Goal: Entertainment & Leisure: Consume media (video, audio)

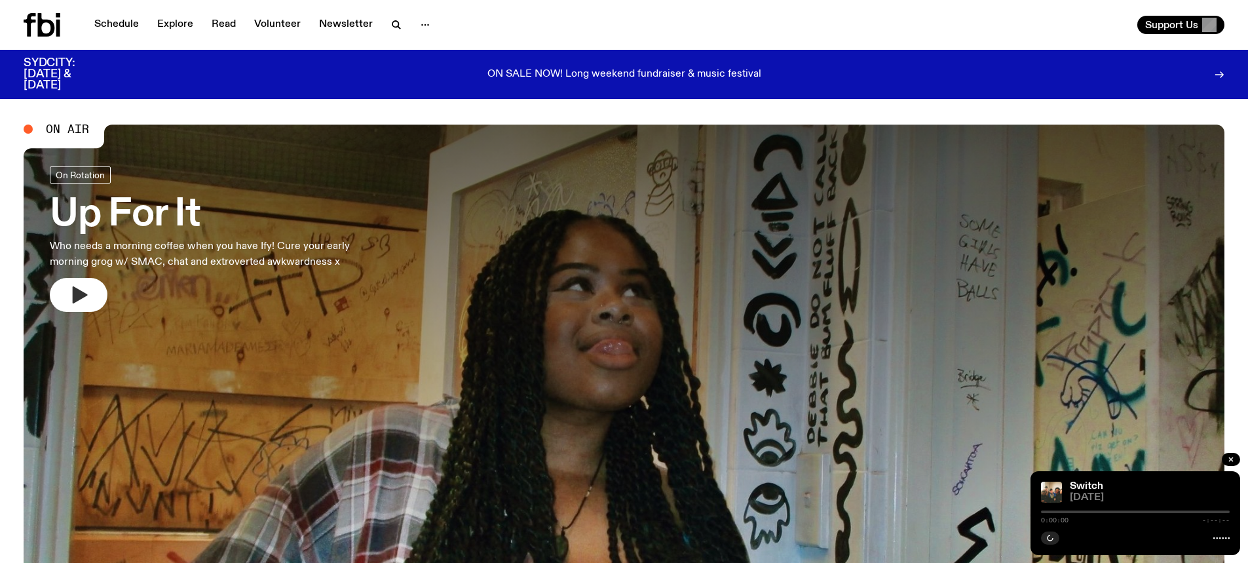
click at [78, 290] on icon "button" at bounding box center [80, 294] width 15 height 17
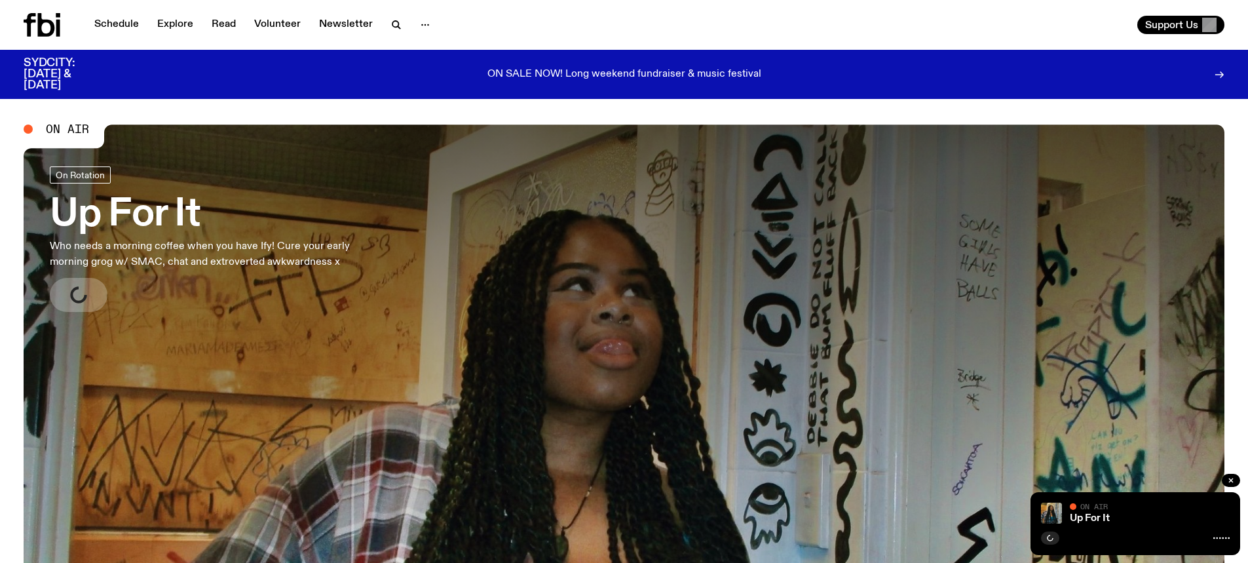
click at [147, 216] on h3 "Up For It" at bounding box center [217, 215] width 335 height 37
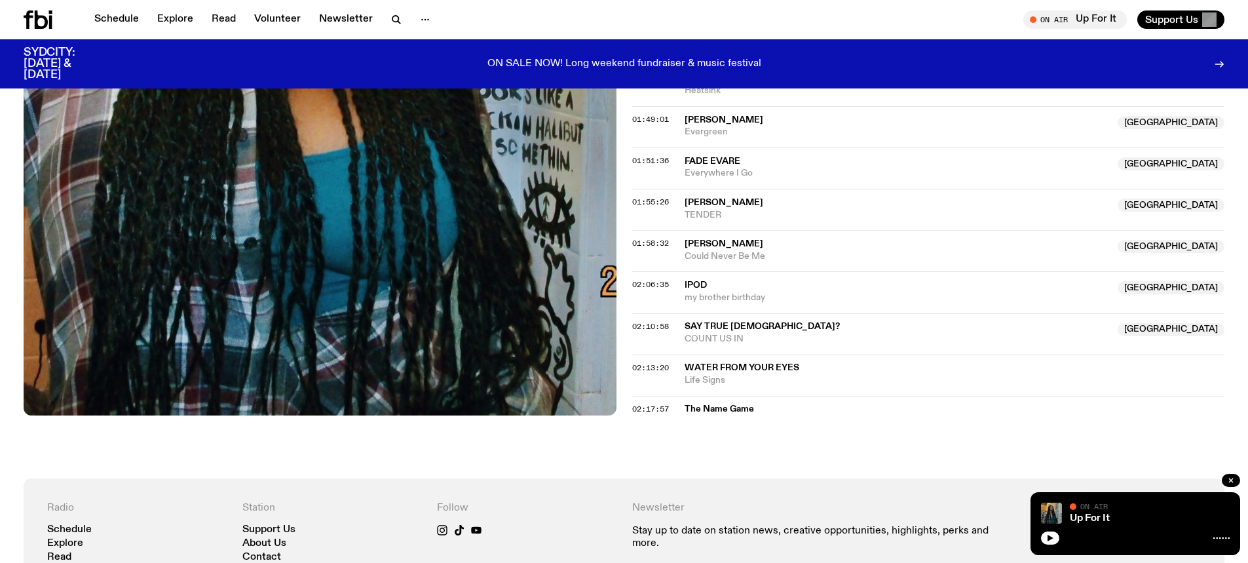
scroll to position [1041, 0]
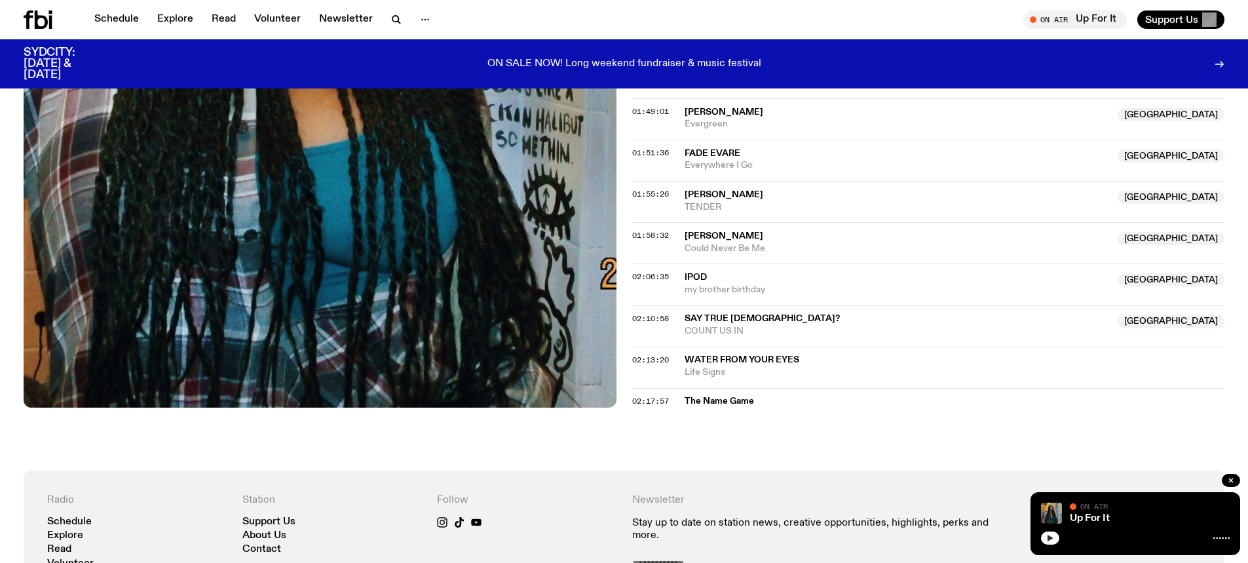
click at [1053, 537] on icon "button" at bounding box center [1050, 538] width 8 height 8
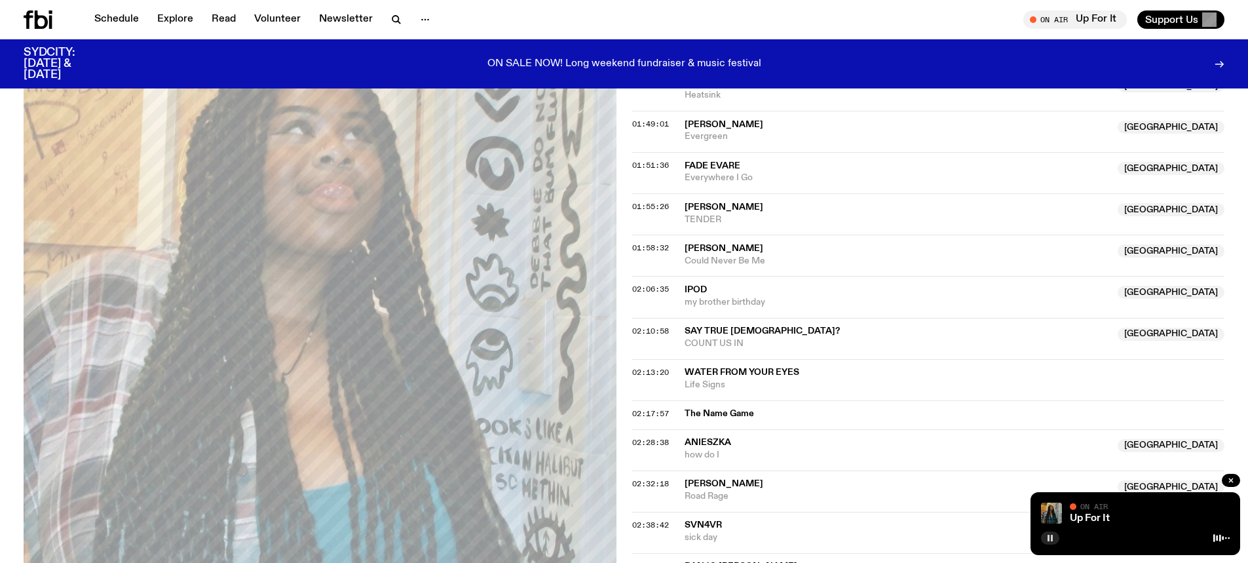
scroll to position [779, 0]
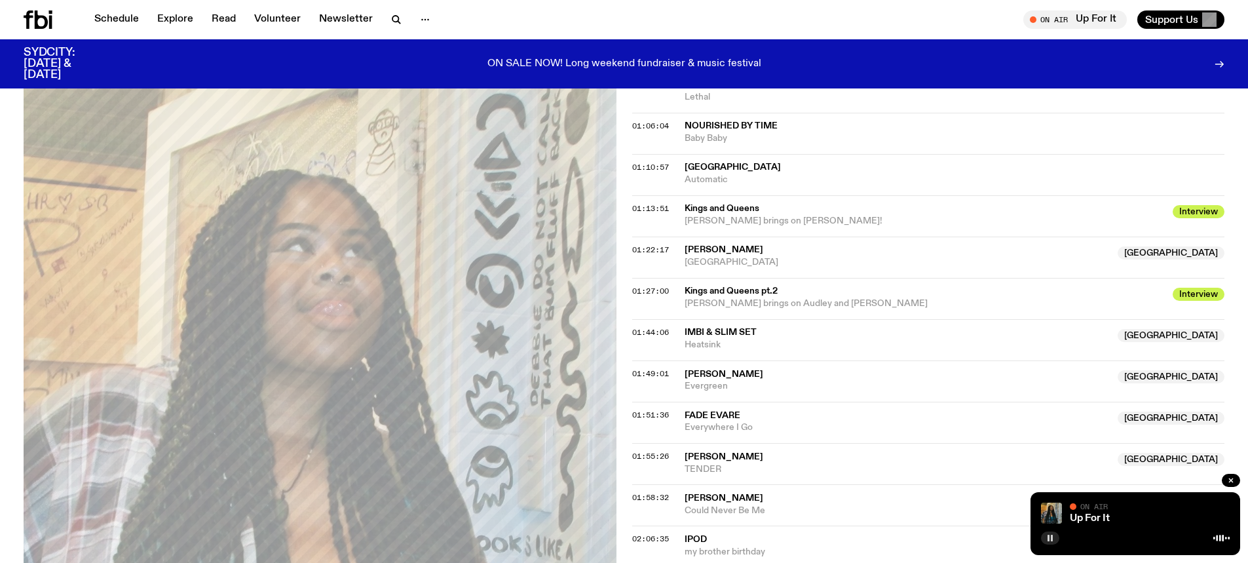
click at [51, 17] on icon at bounding box center [50, 22] width 3 height 13
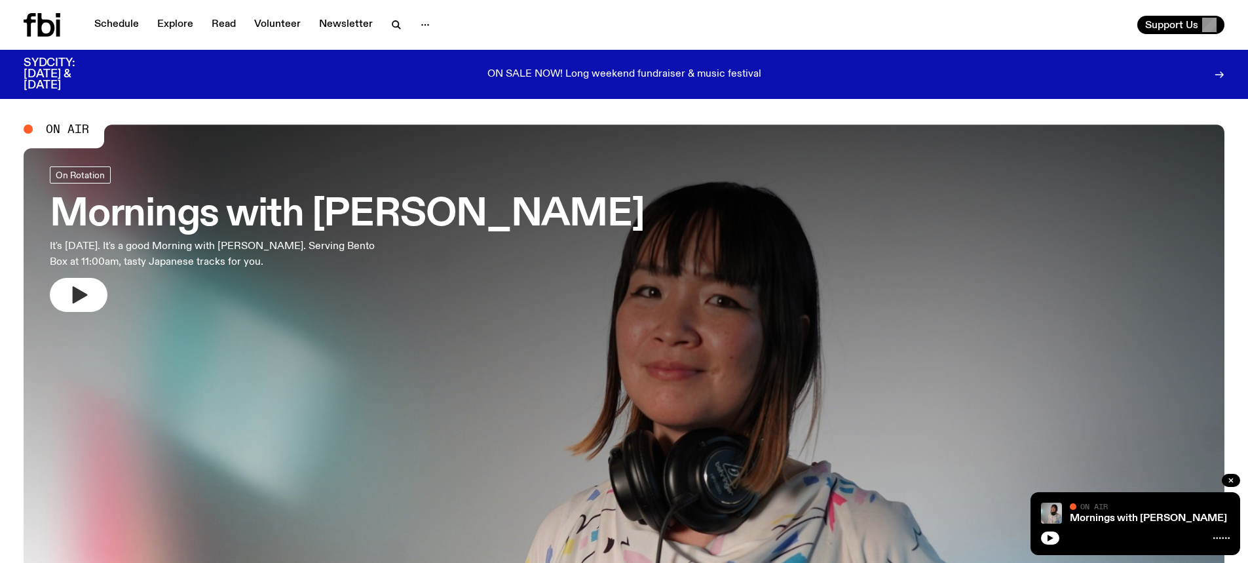
click at [79, 290] on icon "button" at bounding box center [80, 294] width 15 height 17
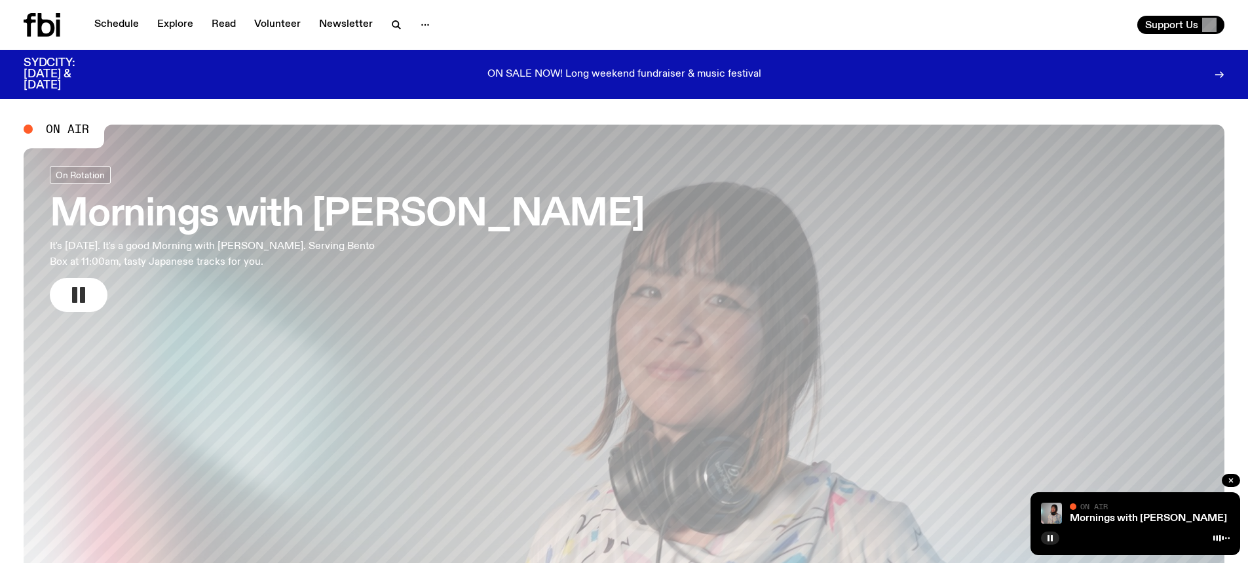
click at [290, 230] on h3 "Mornings with [PERSON_NAME]" at bounding box center [347, 215] width 595 height 37
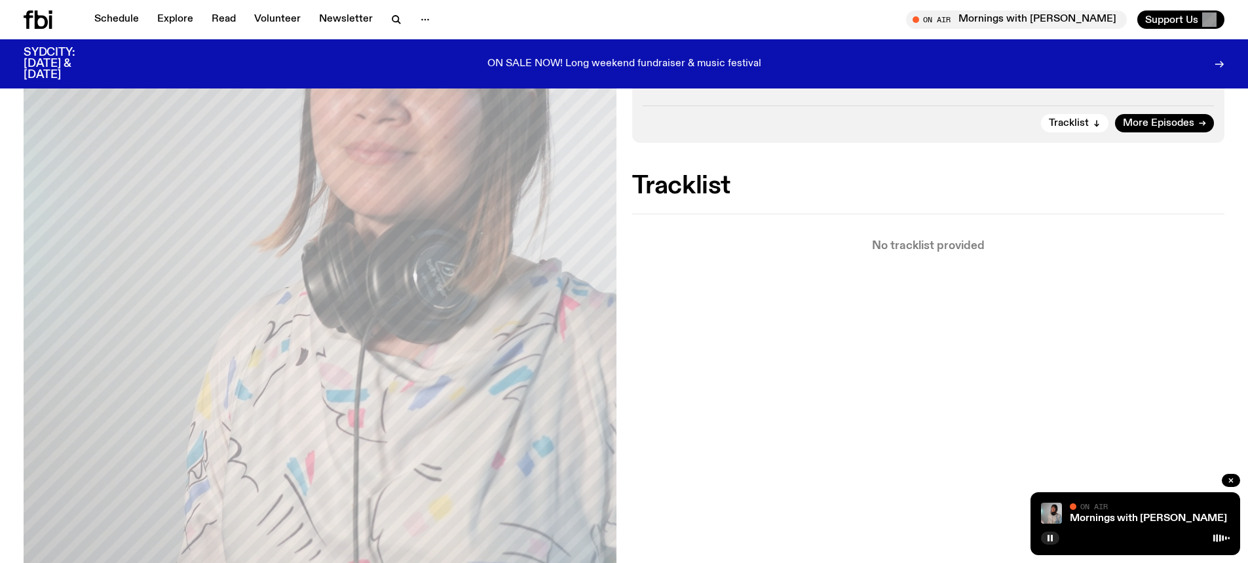
scroll to position [126, 0]
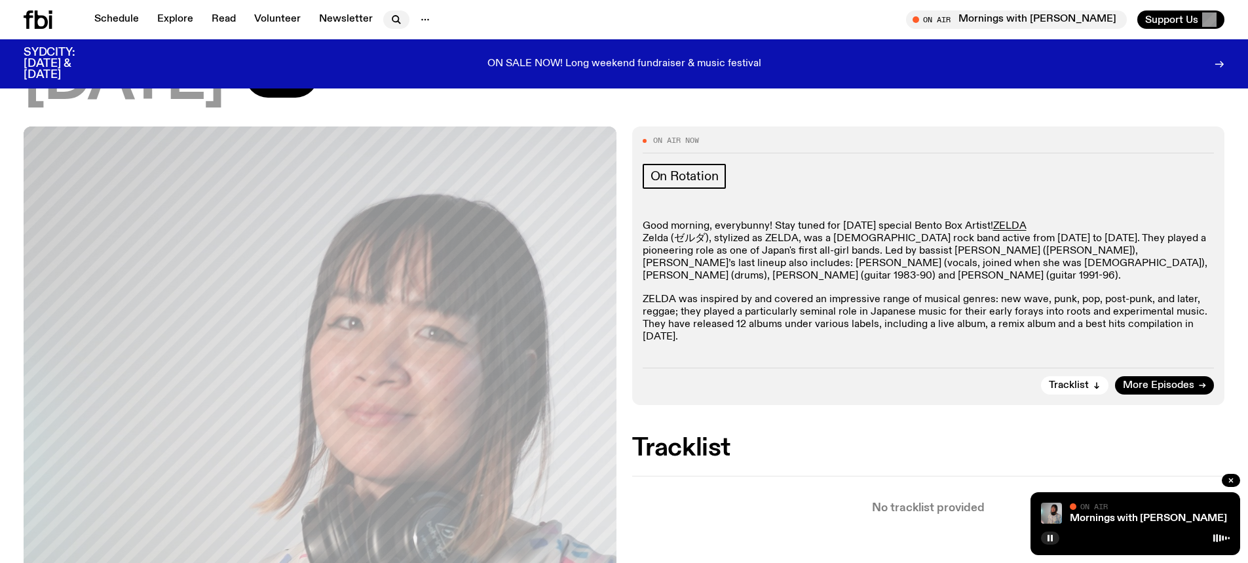
click at [398, 20] on icon "button" at bounding box center [396, 20] width 16 height 16
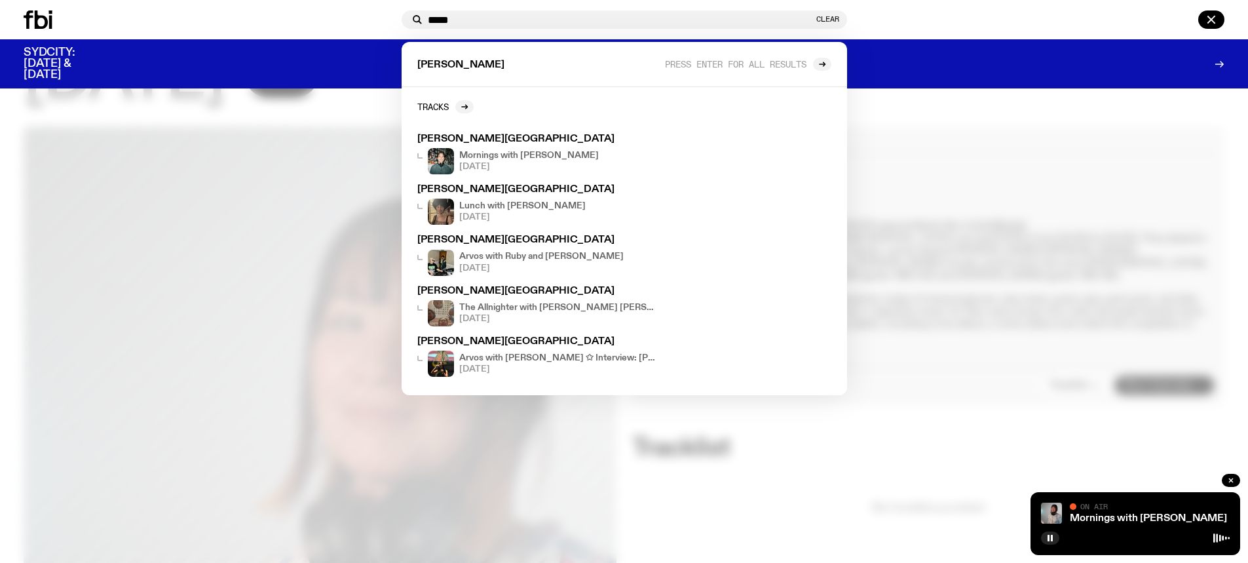
type input "*****"
click at [353, 15] on div at bounding box center [210, 19] width 373 height 18
click at [836, 20] on button "Clear" at bounding box center [827, 19] width 23 height 7
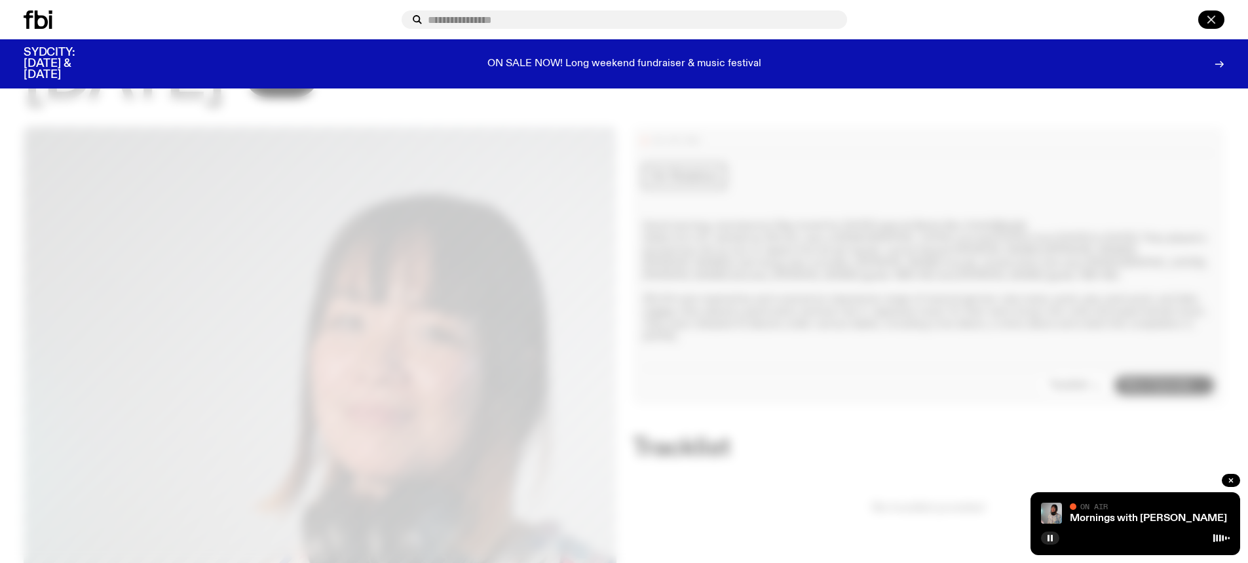
click at [1209, 15] on icon "button" at bounding box center [1211, 20] width 16 height 16
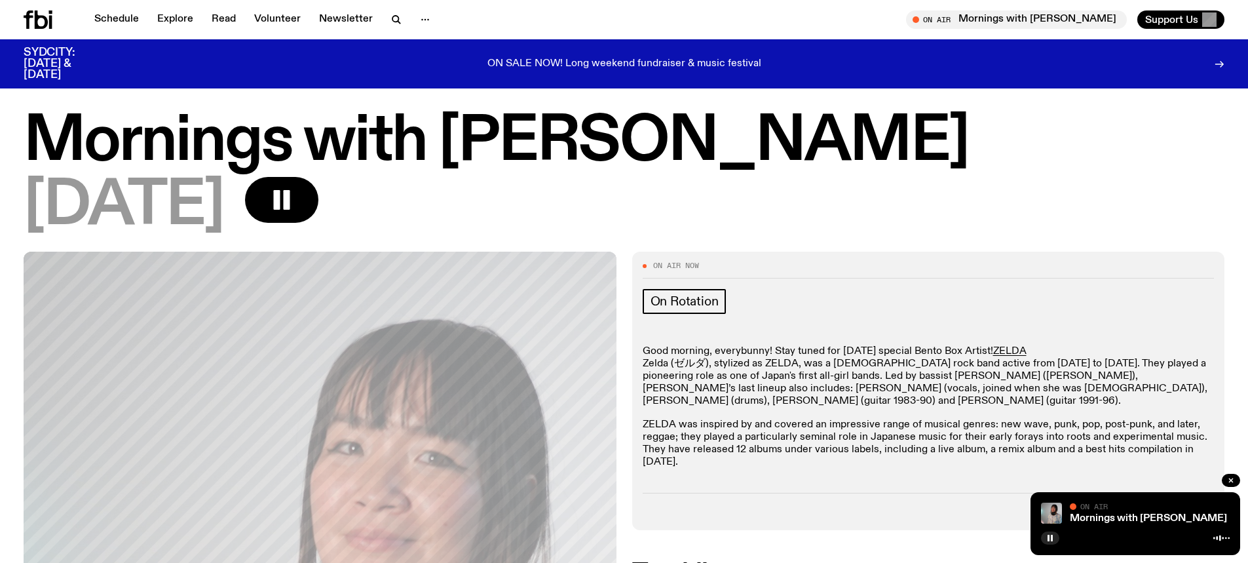
scroll to position [0, 0]
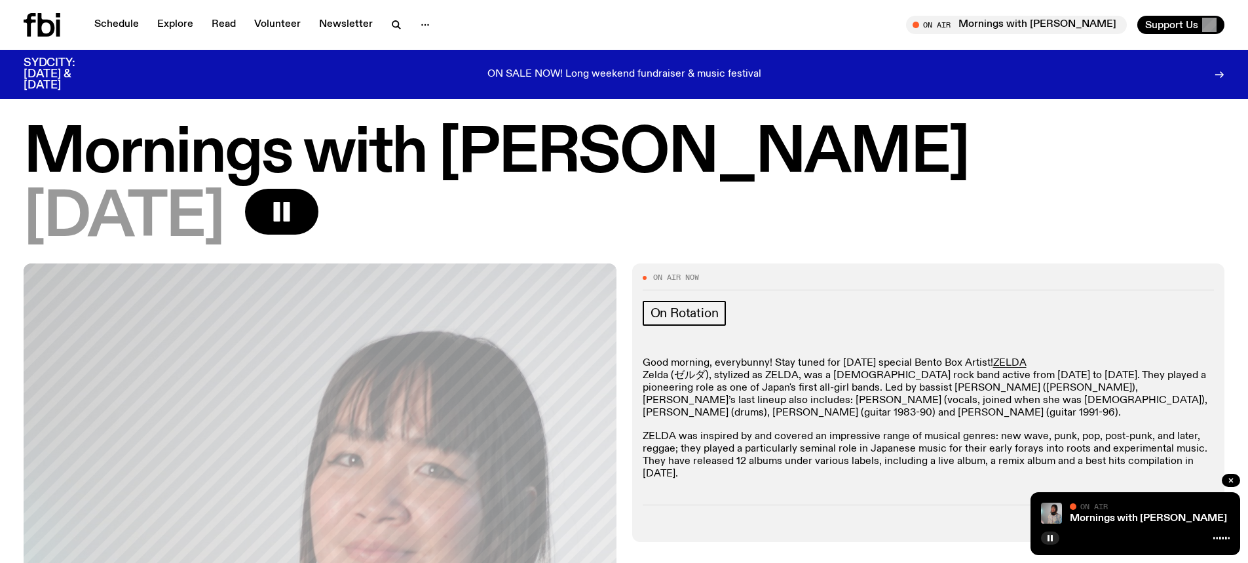
click at [954, 210] on div "[DATE]" at bounding box center [624, 218] width 1201 height 59
click at [117, 18] on link "Schedule" at bounding box center [116, 25] width 60 height 18
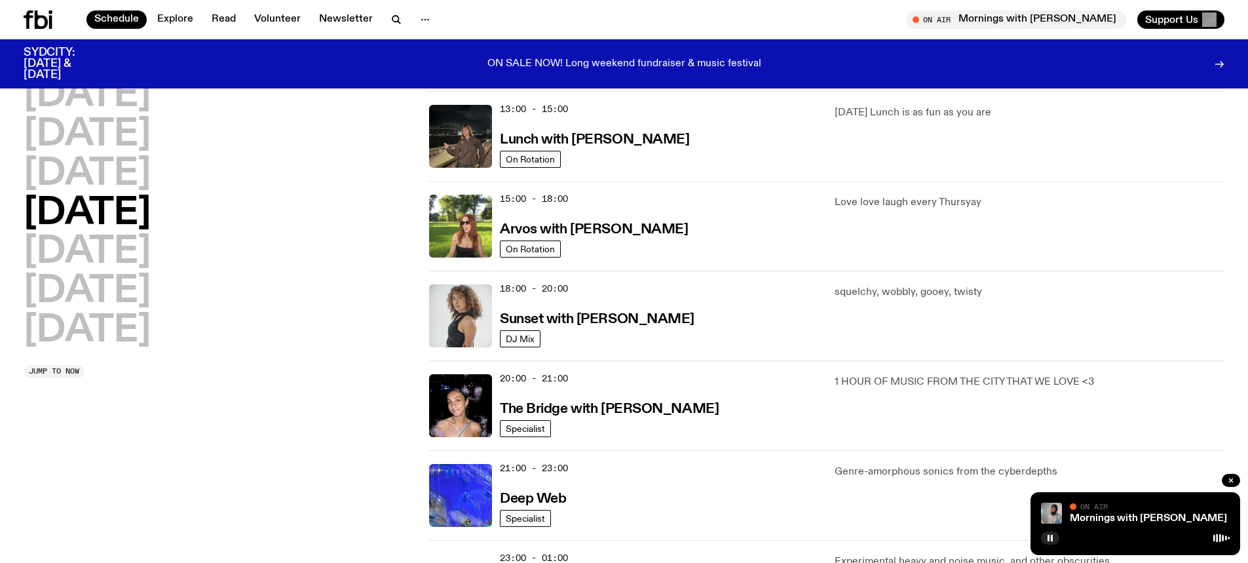
scroll to position [386, 0]
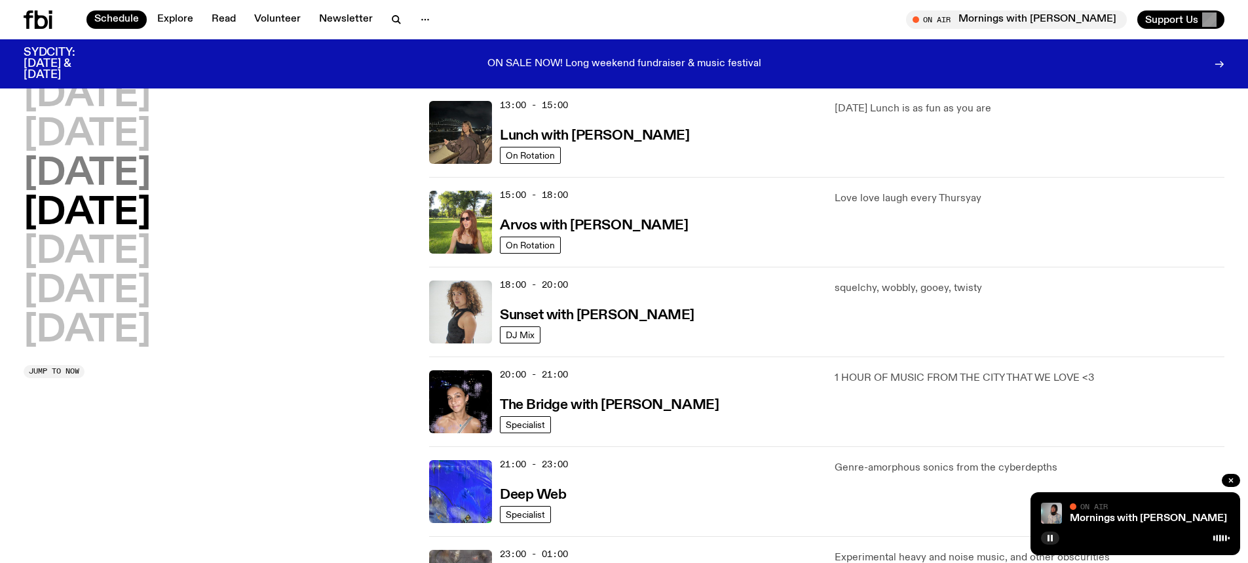
click at [151, 182] on h2 "[DATE]" at bounding box center [87, 174] width 127 height 37
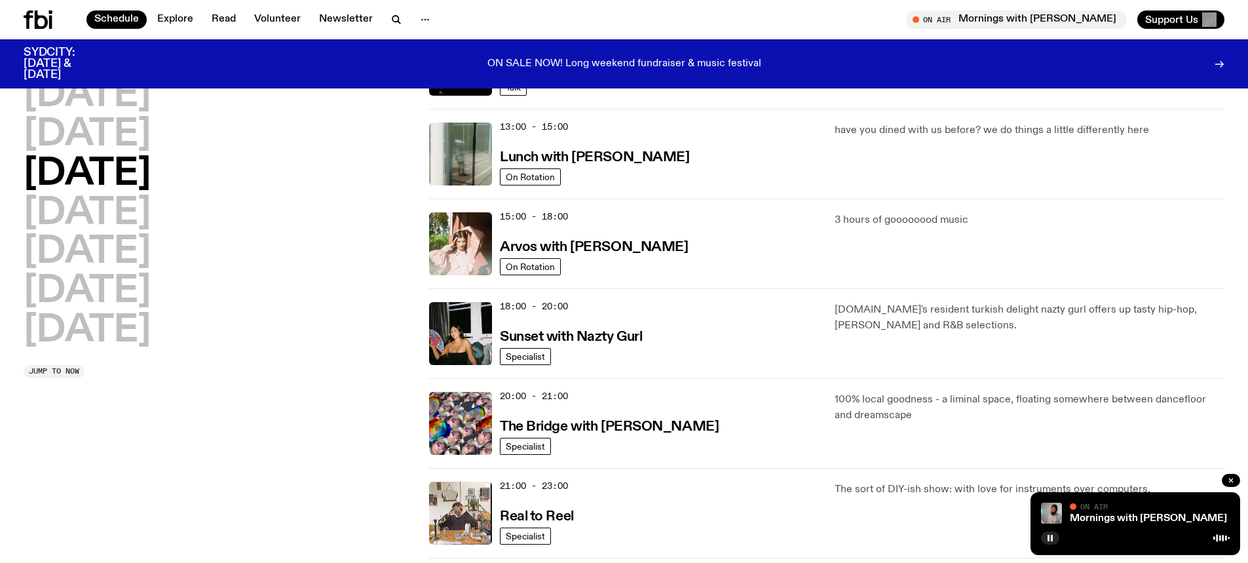
scroll to position [430, 0]
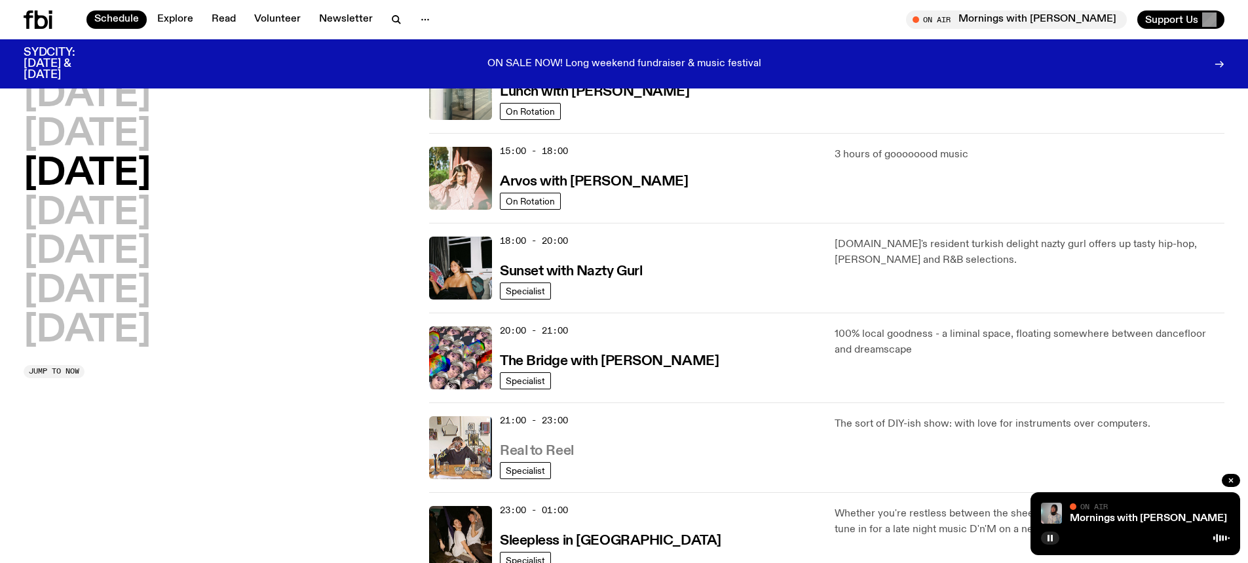
click at [542, 449] on h3 "Real to Reel" at bounding box center [537, 451] width 74 height 14
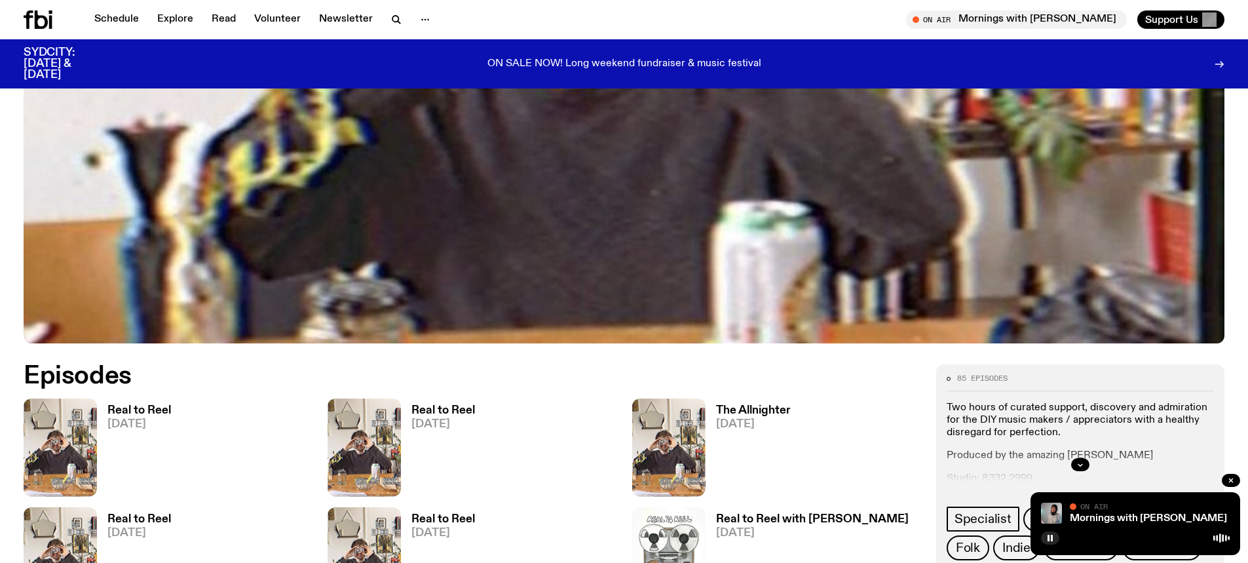
scroll to position [715, 0]
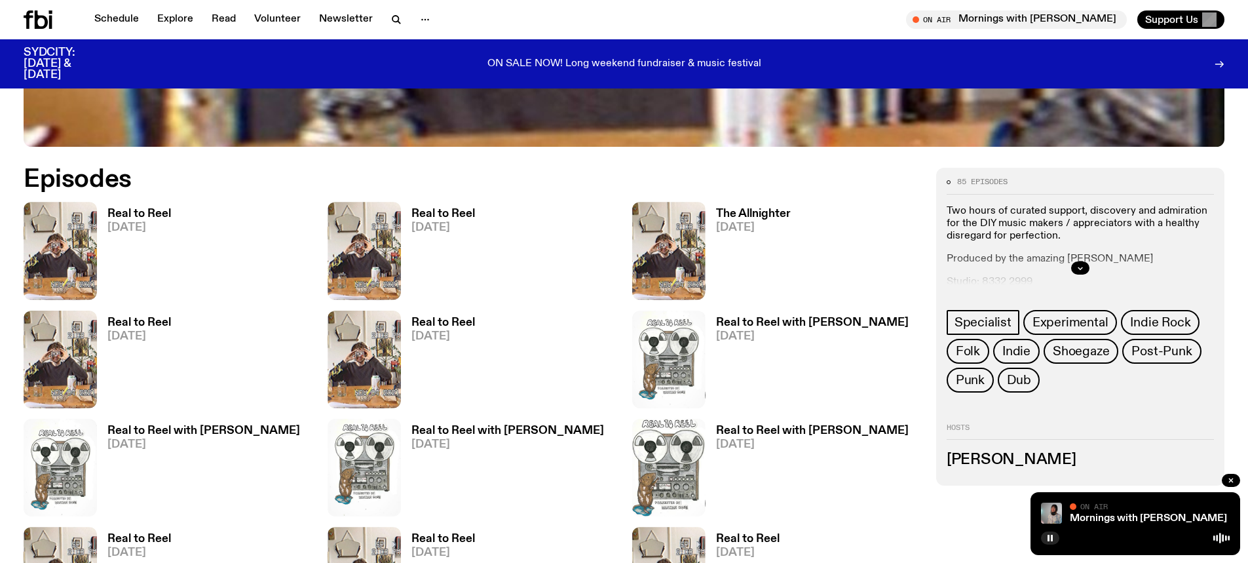
click at [151, 223] on span "[DATE]" at bounding box center [139, 227] width 64 height 11
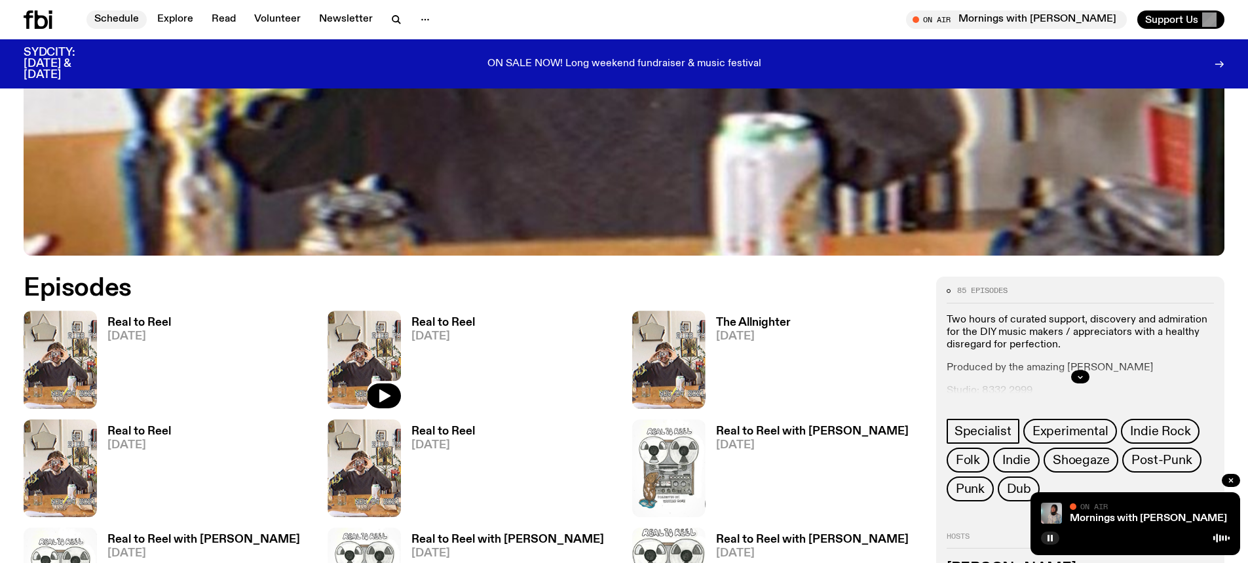
scroll to position [442, 0]
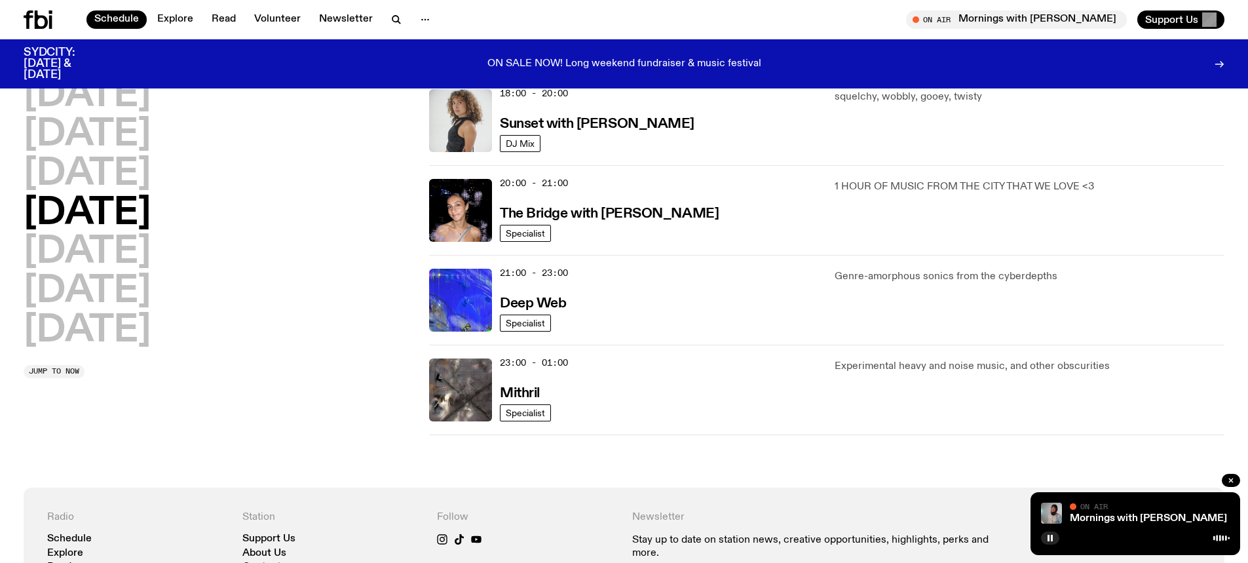
scroll to position [626, 0]
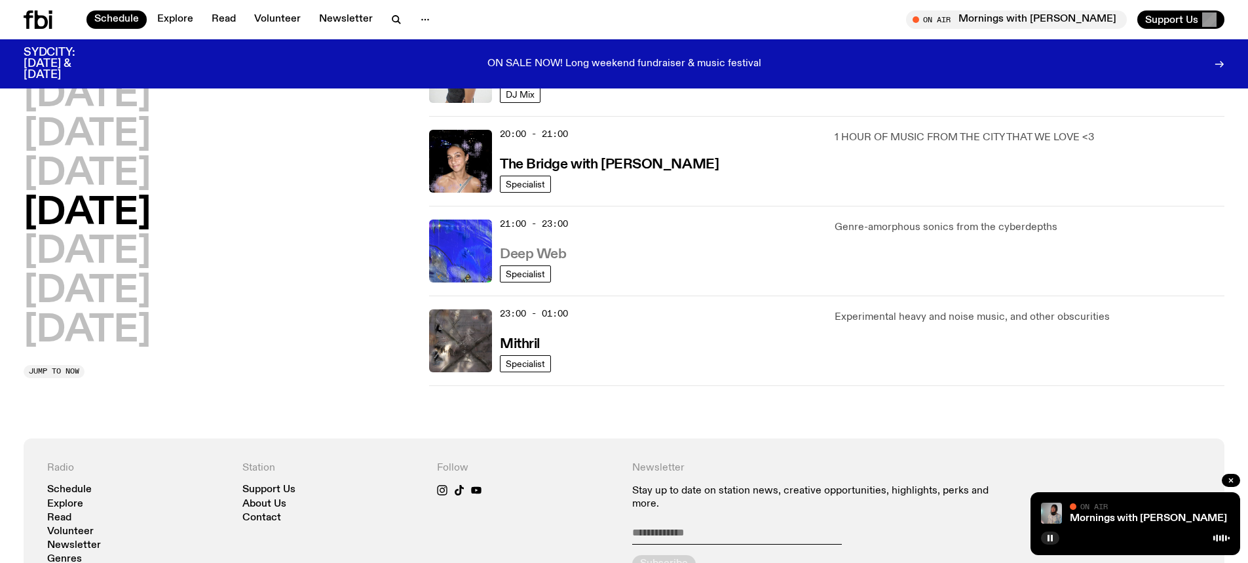
click at [562, 254] on h3 "Deep Web" at bounding box center [533, 255] width 66 height 14
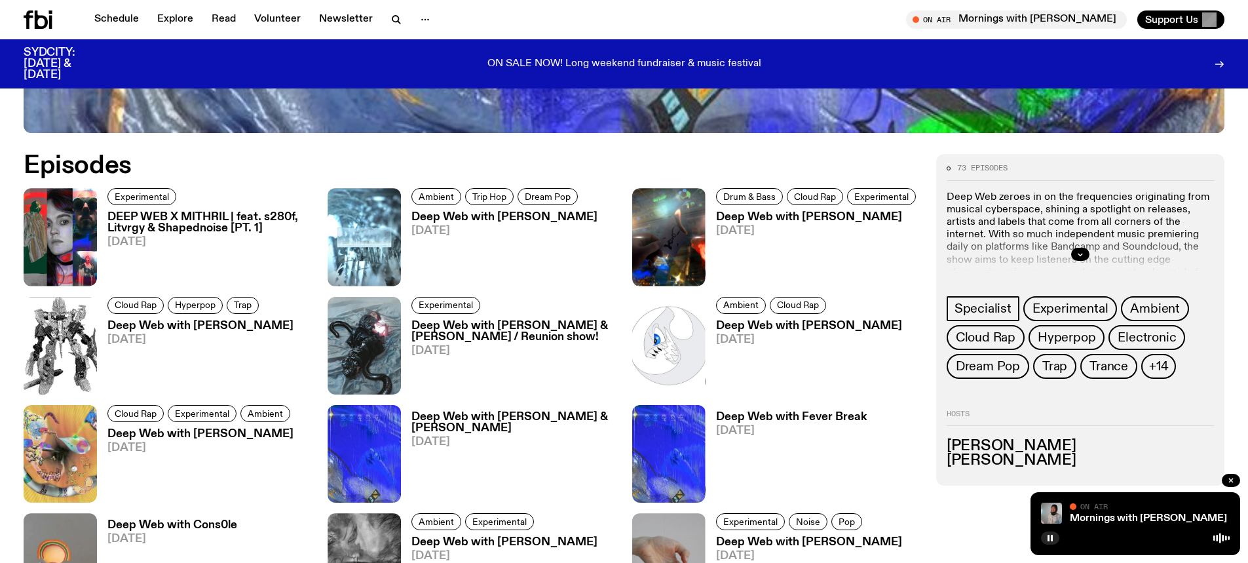
scroll to position [779, 0]
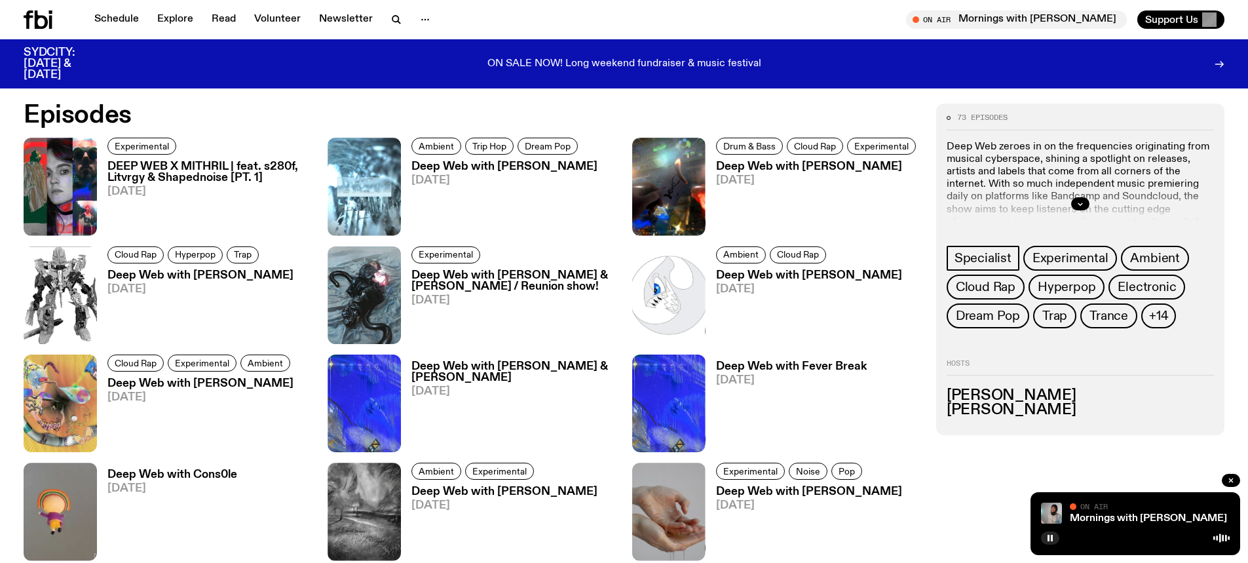
click at [216, 286] on span "[DATE]" at bounding box center [200, 289] width 186 height 11
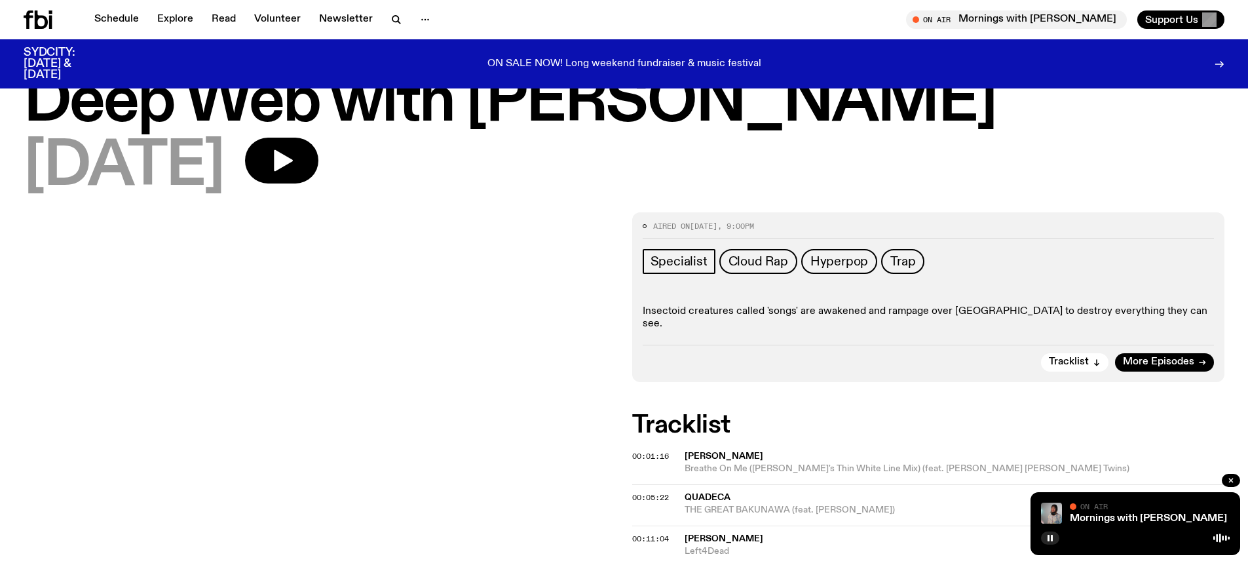
scroll to position [66, 0]
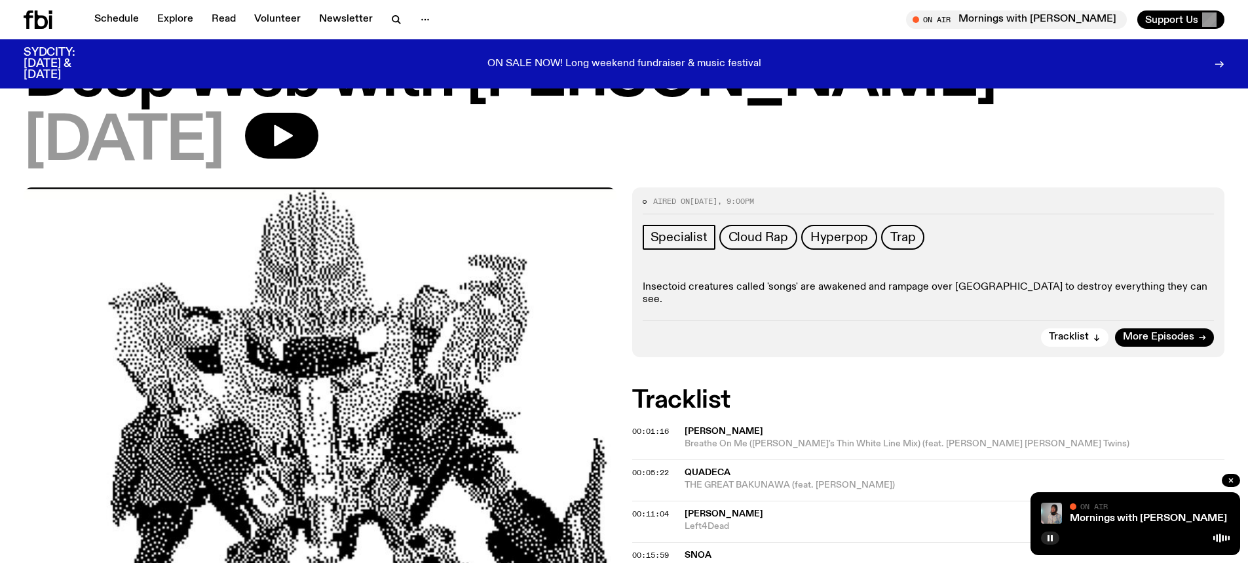
click at [714, 426] on span "[PERSON_NAME]" at bounding box center [724, 430] width 79 height 9
click at [656, 426] on span "00:01:16" at bounding box center [650, 431] width 37 height 10
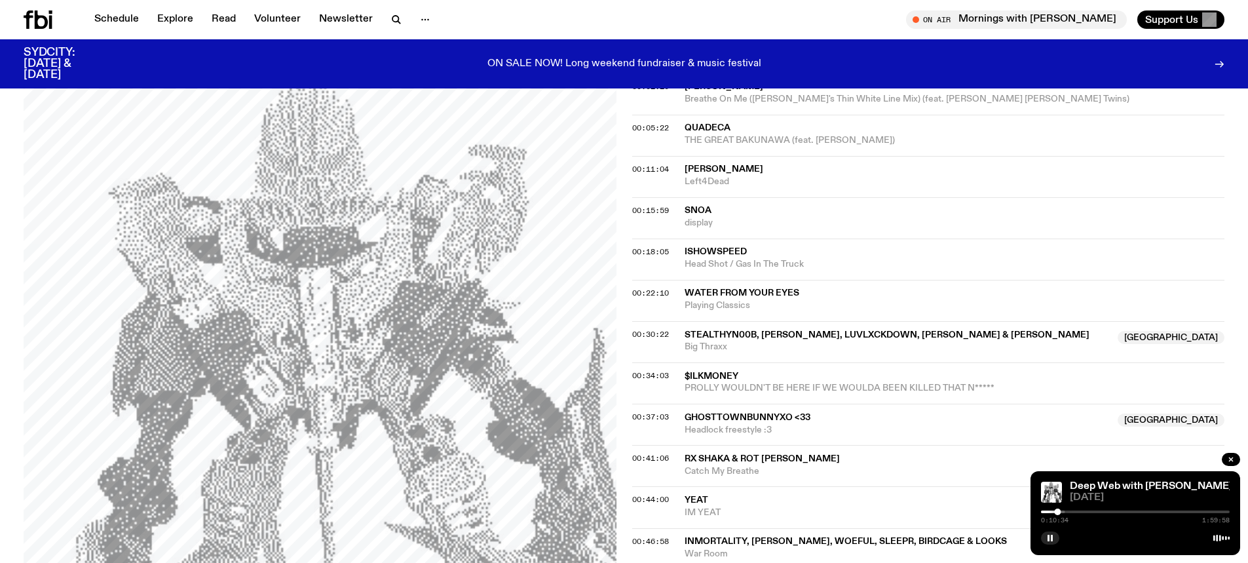
scroll to position [387, 0]
